Goal: Information Seeking & Learning: Stay updated

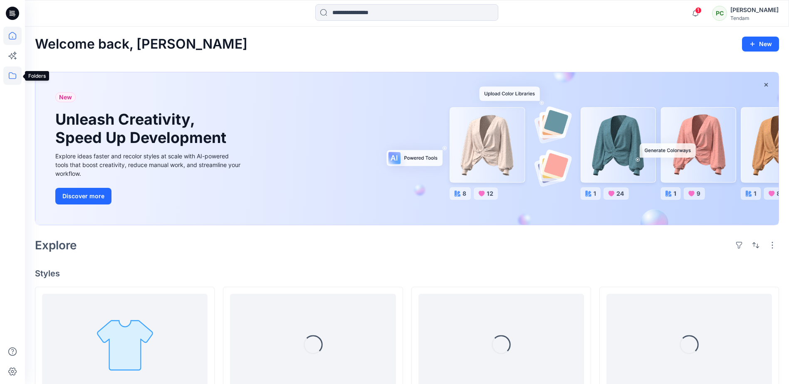
click at [14, 77] on icon at bounding box center [12, 76] width 18 height 18
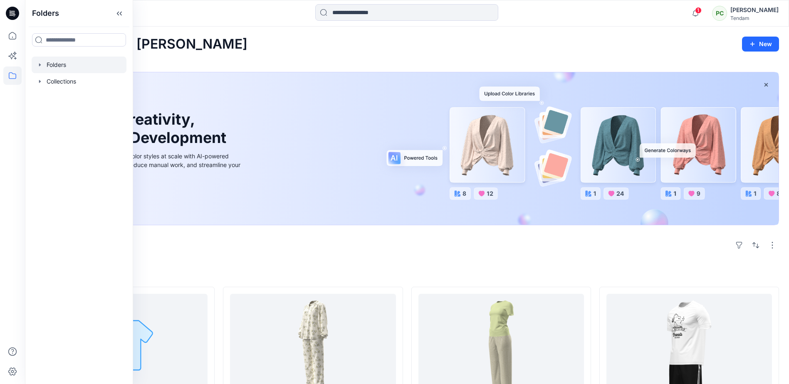
click at [65, 62] on div at bounding box center [79, 65] width 95 height 17
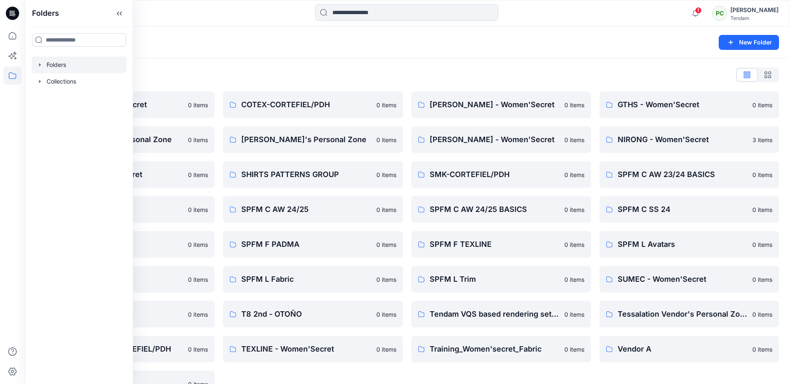
click at [330, 87] on div "Folders List CHORKA - Women'Secret 0 items [PERSON_NAME] Personal Zone 0 items …" at bounding box center [407, 232] width 764 height 349
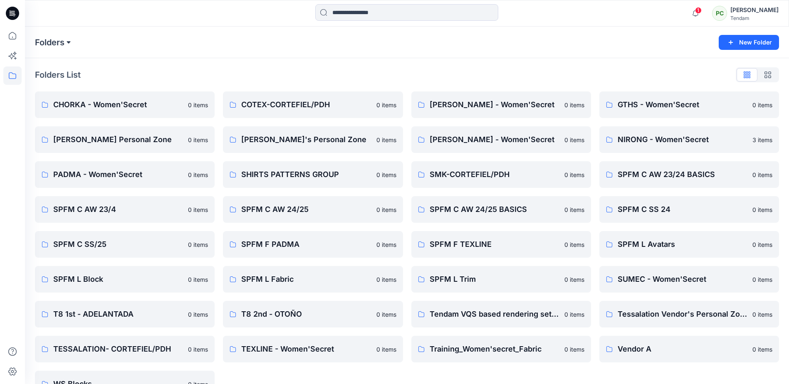
click at [69, 42] on button at bounding box center [68, 43] width 8 height 12
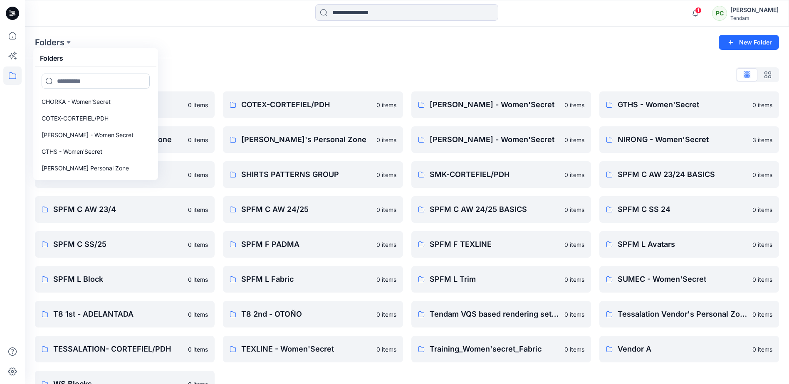
click at [72, 79] on input at bounding box center [96, 81] width 108 height 15
type input "**********"
drag, startPoint x: 643, startPoint y: 58, endPoint x: 599, endPoint y: 30, distance: 51.5
click at [643, 58] on div "Folders List CHORKA - Women'Secret 0 items [PERSON_NAME] Personal Zone 0 items …" at bounding box center [407, 232] width 764 height 349
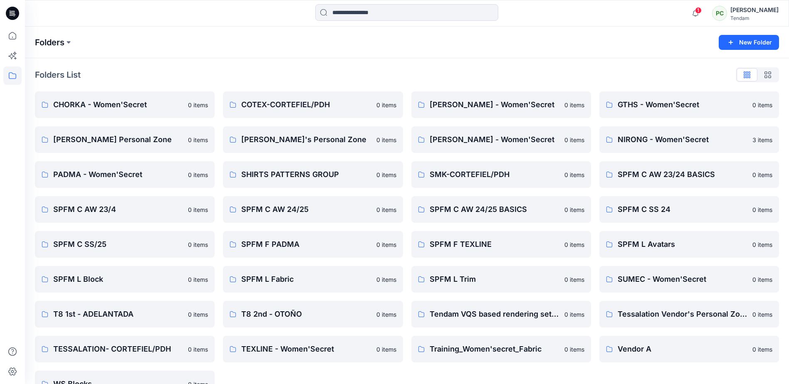
click at [62, 44] on p "Folders" at bounding box center [50, 43] width 30 height 12
click at [69, 44] on button at bounding box center [68, 43] width 8 height 12
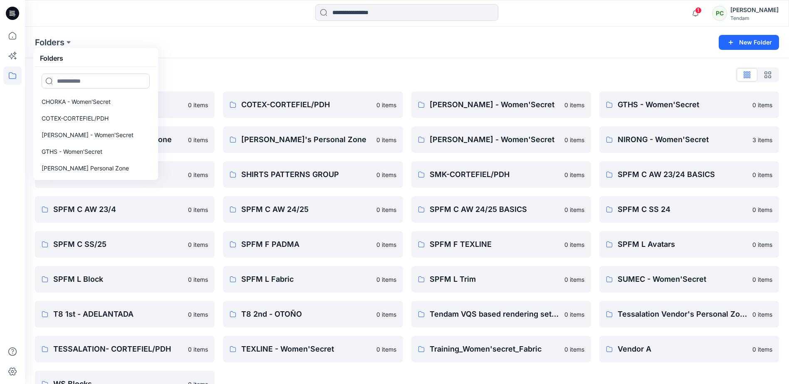
click at [71, 77] on input at bounding box center [96, 81] width 108 height 15
type input "**********"
drag, startPoint x: 652, startPoint y: 55, endPoint x: 667, endPoint y: 42, distance: 19.2
click at [652, 55] on div "**********" at bounding box center [407, 43] width 764 height 32
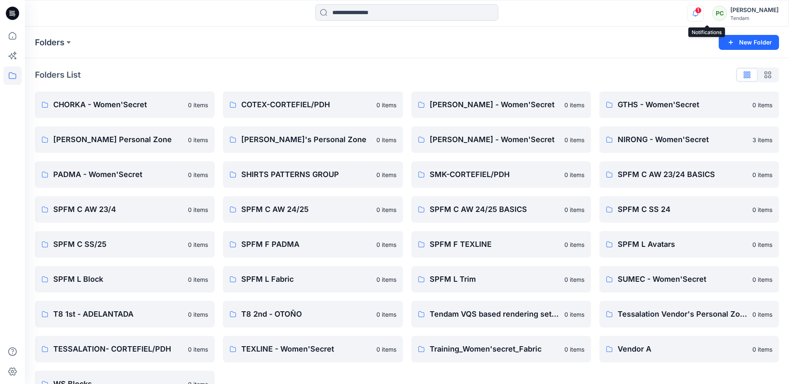
click at [703, 12] on icon "button" at bounding box center [696, 13] width 16 height 17
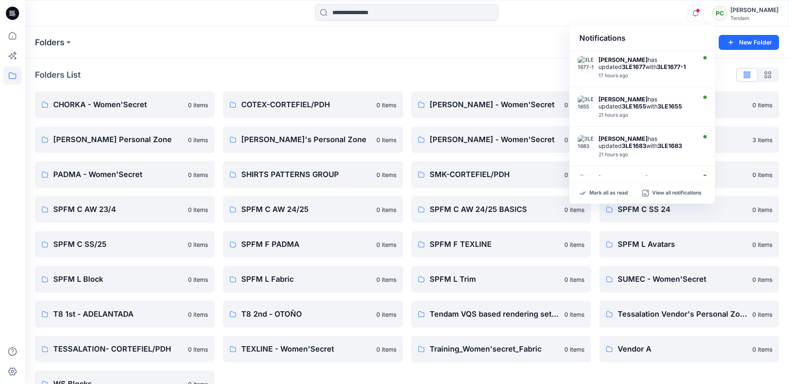
click at [340, 52] on div "Folders New Folder" at bounding box center [407, 43] width 764 height 32
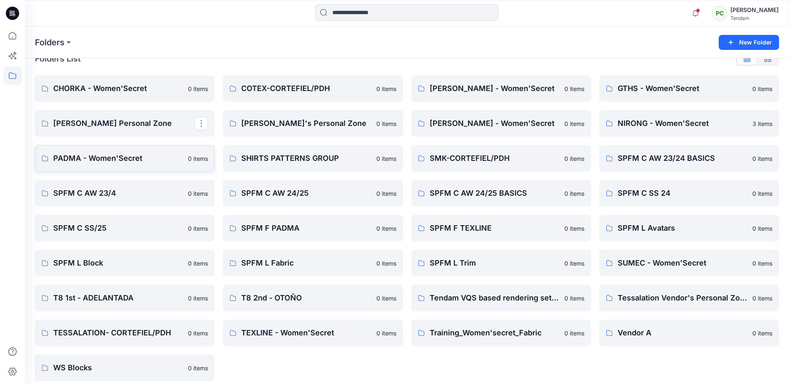
scroll to position [23, 0]
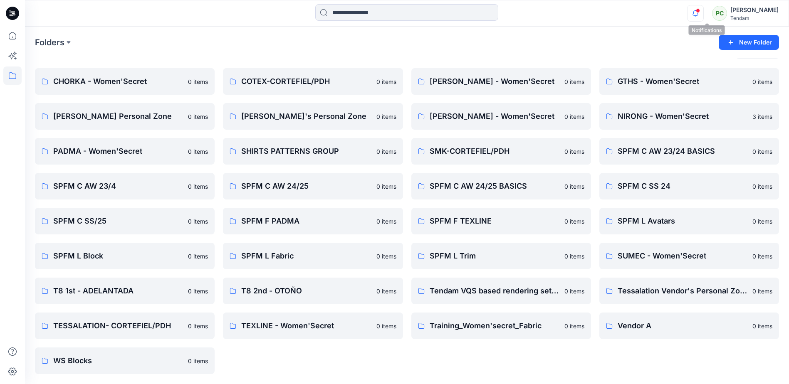
click at [703, 15] on icon "button" at bounding box center [696, 13] width 16 height 17
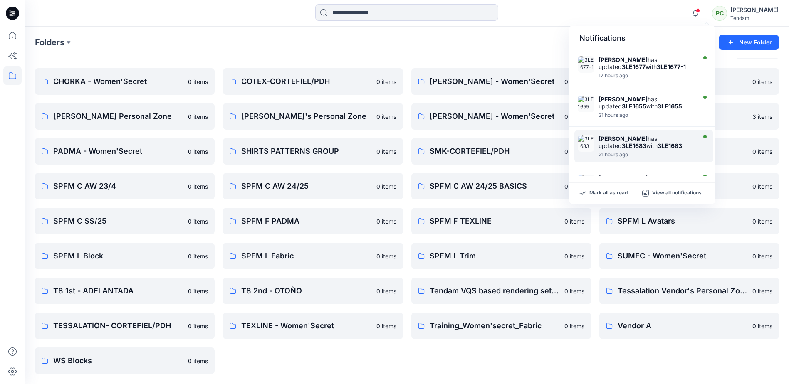
click at [645, 144] on div "[PERSON_NAME] has updated 3LE1683 with 3LE1683" at bounding box center [647, 142] width 96 height 14
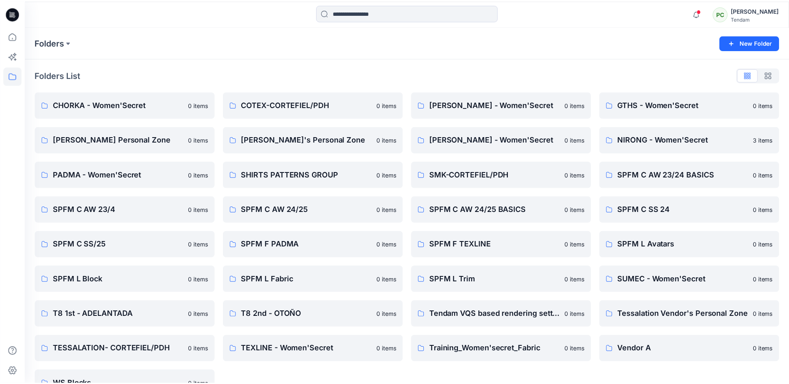
scroll to position [23, 0]
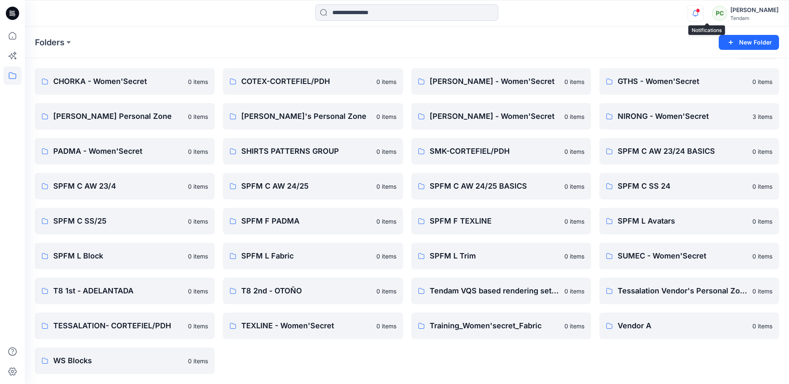
click at [703, 13] on icon "button" at bounding box center [696, 13] width 16 height 17
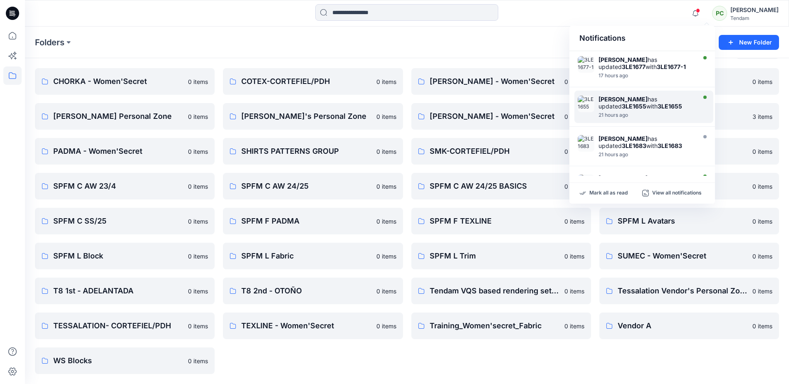
click at [649, 108] on div "[PERSON_NAME] has updated 3LE1655 with 3LE1655" at bounding box center [647, 103] width 96 height 14
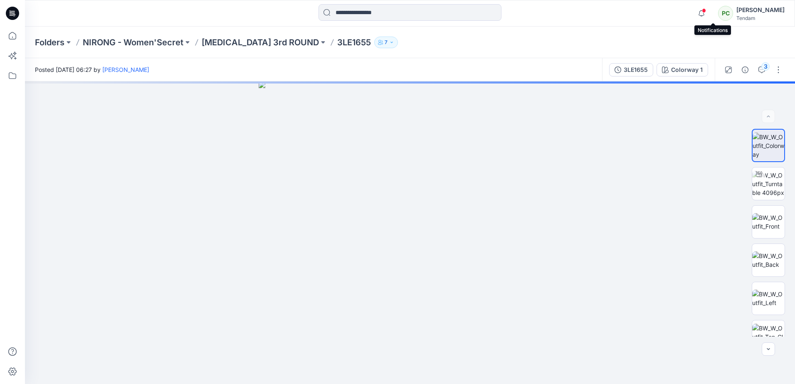
click at [706, 10] on span at bounding box center [704, 10] width 4 height 5
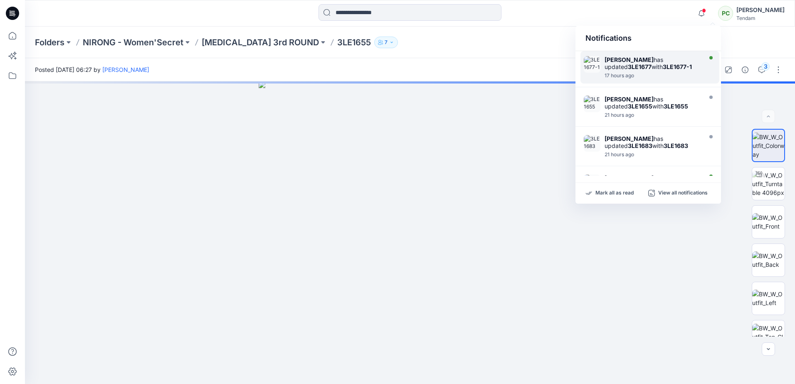
click at [668, 70] on div "[PERSON_NAME] has updated 3LE1677 with 3LE1677-1" at bounding box center [653, 63] width 96 height 14
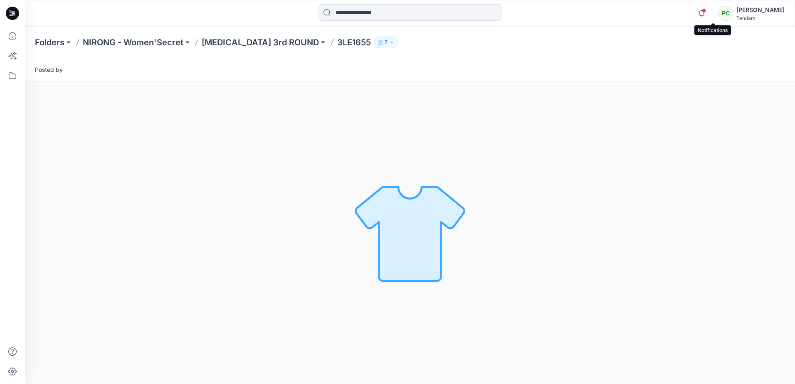
click at [706, 12] on span at bounding box center [704, 10] width 4 height 5
